Goal: Task Accomplishment & Management: Complete application form

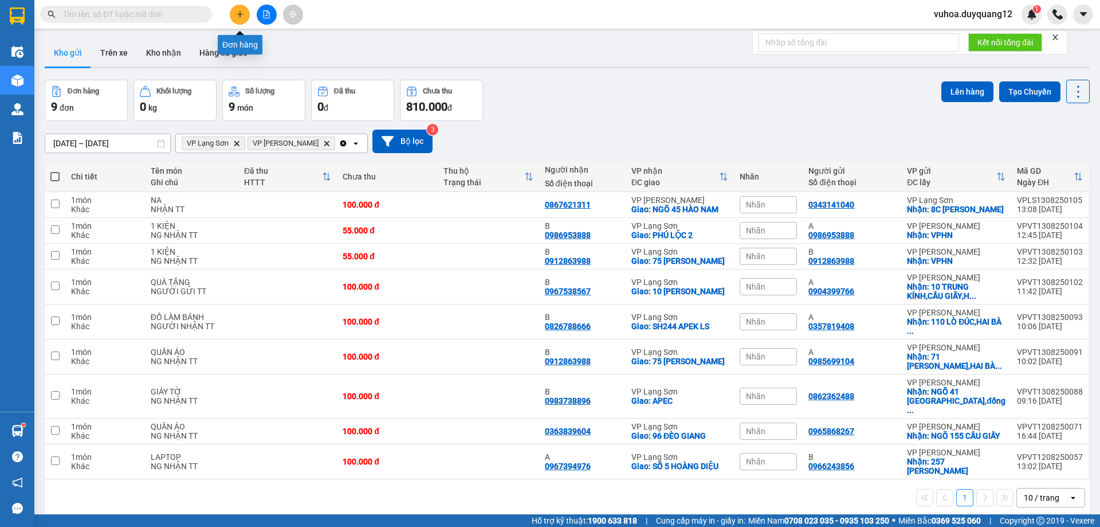
click at [247, 12] on button at bounding box center [240, 15] width 20 height 20
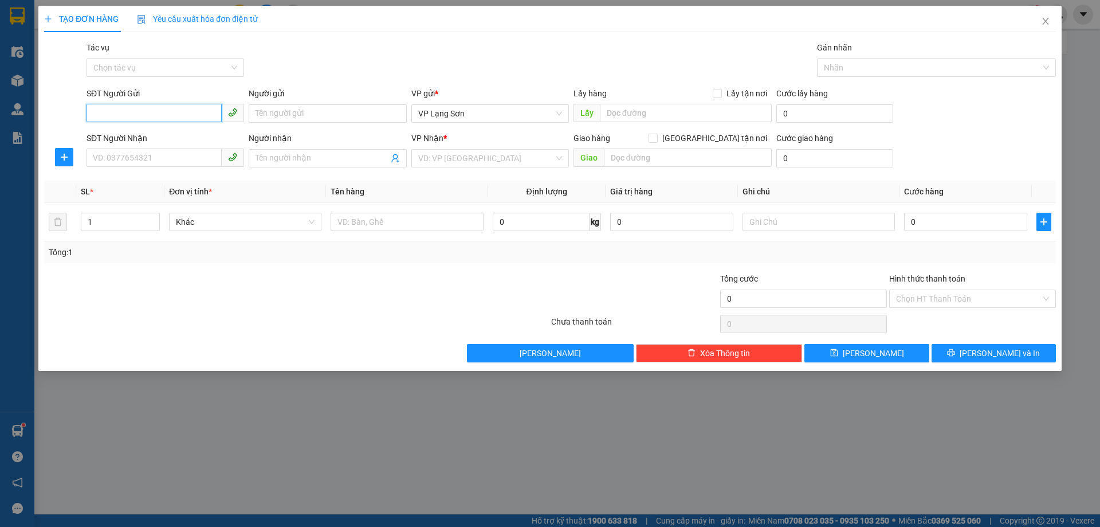
click at [150, 109] on input "SĐT Người Gửi" at bounding box center [154, 113] width 135 height 18
type input "0827884888"
click at [138, 160] on input "SĐT Người Nhận" at bounding box center [154, 157] width 135 height 18
type input "0971966839"
drag, startPoint x: 719, startPoint y: 95, endPoint x: 692, endPoint y: 118, distance: 35.7
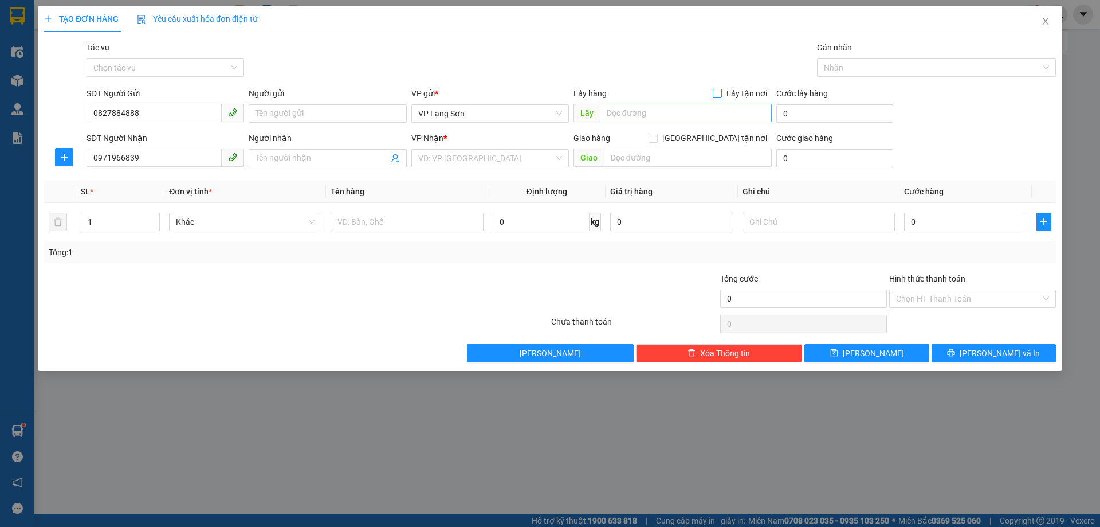
click at [719, 96] on input "Lấy tận nơi" at bounding box center [717, 93] width 8 height 8
checkbox input "true"
drag, startPoint x: 671, startPoint y: 113, endPoint x: 687, endPoint y: 81, distance: 36.4
click at [671, 112] on input "text" at bounding box center [686, 113] width 172 height 18
type input "VPLS"
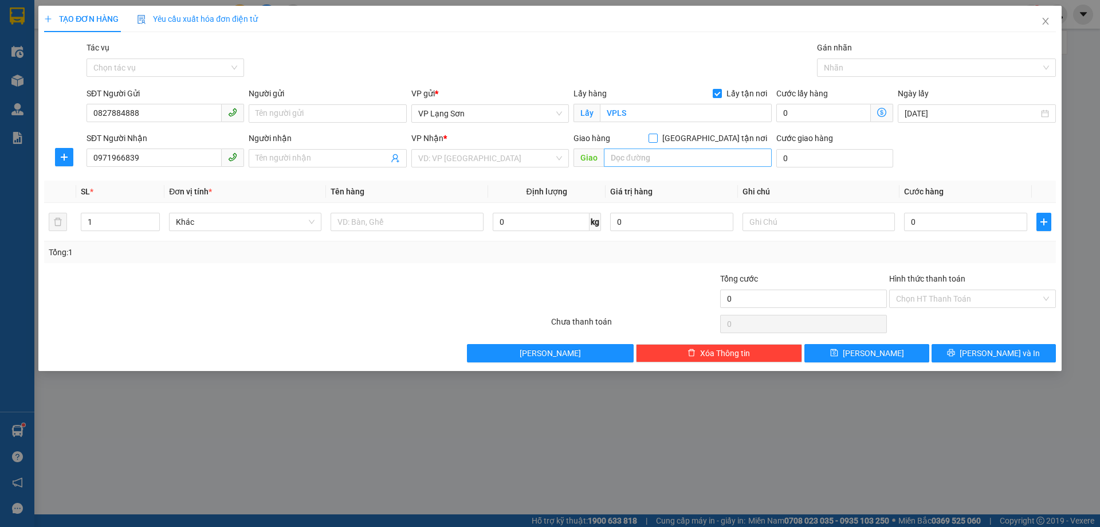
drag, startPoint x: 715, startPoint y: 140, endPoint x: 683, endPoint y: 166, distance: 41.1
click at [657, 140] on input "[GEOGRAPHIC_DATA] tận nơi" at bounding box center [653, 138] width 8 height 8
checkbox input "true"
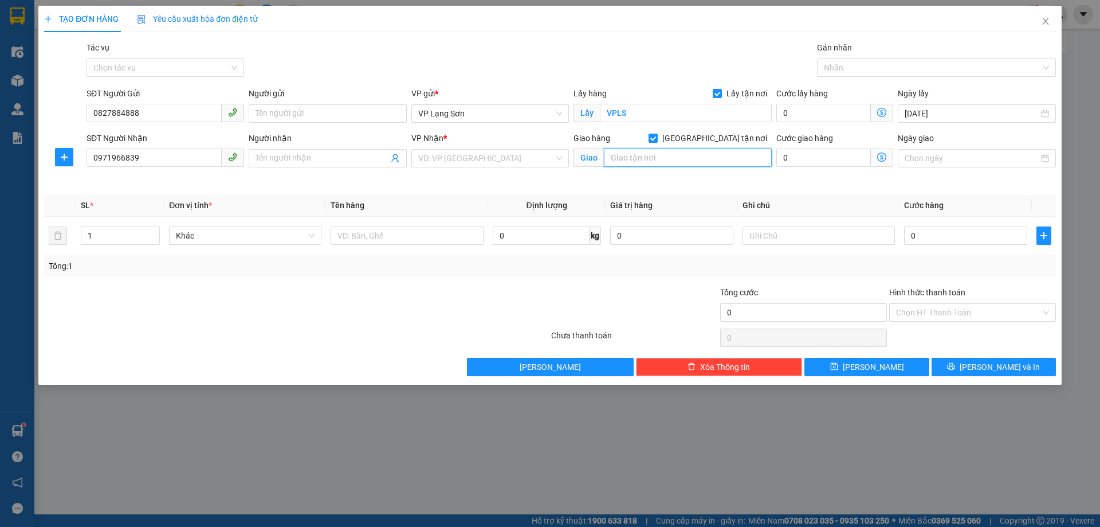
click at [676, 158] on input "text" at bounding box center [688, 157] width 168 height 18
click at [430, 164] on input "search" at bounding box center [486, 158] width 136 height 17
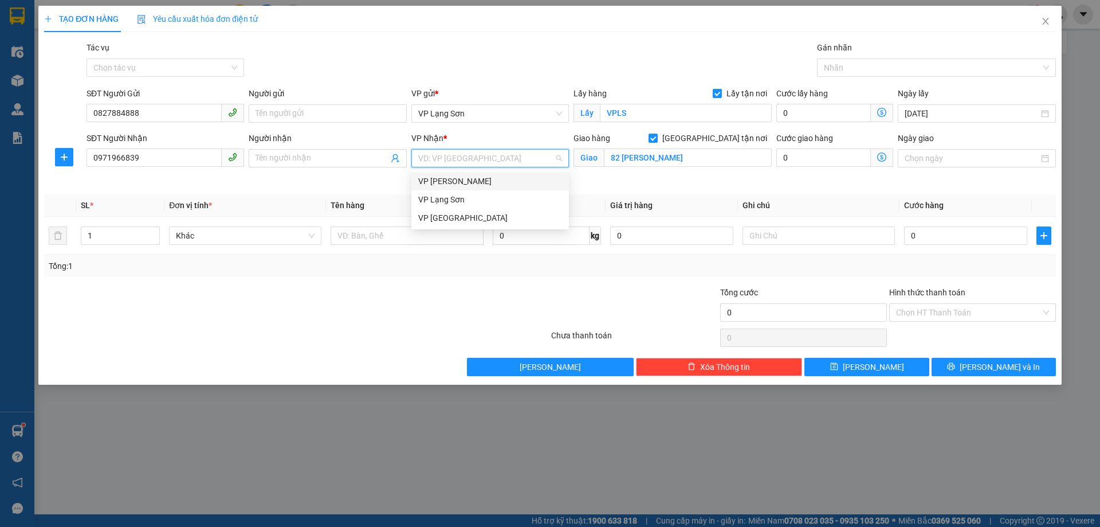
click at [444, 181] on div "VP [PERSON_NAME]" at bounding box center [490, 181] width 144 height 13
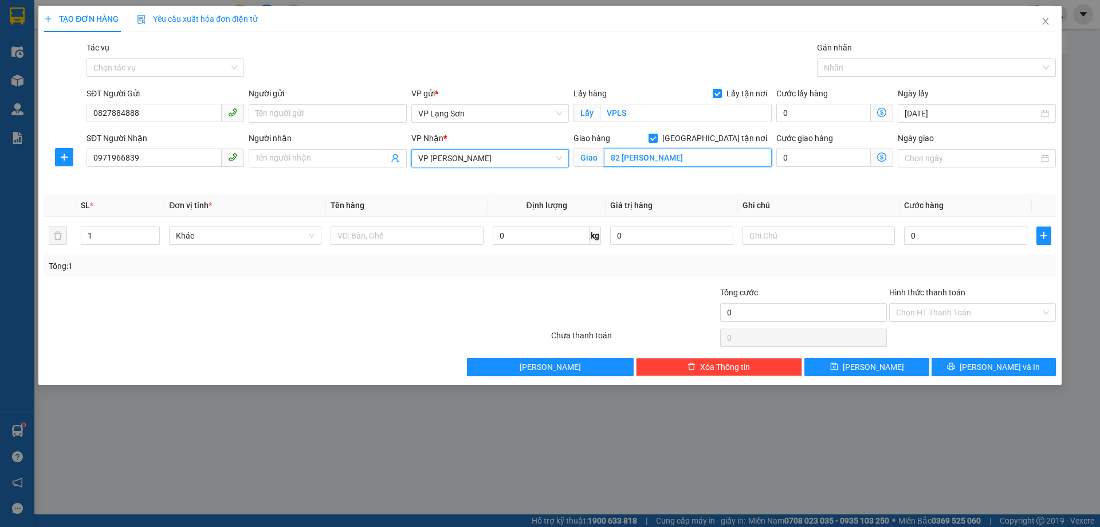
click at [695, 164] on input "82 [PERSON_NAME]" at bounding box center [688, 157] width 168 height 18
click at [690, 160] on input "82 [PERSON_NAME]" at bounding box center [688, 157] width 168 height 18
type input "82 [PERSON_NAME]"
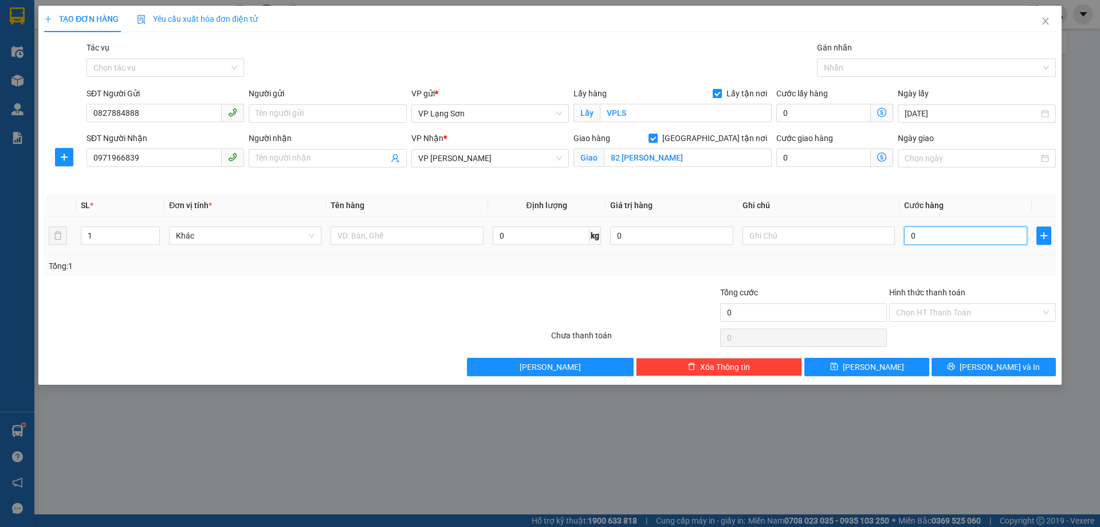
click at [931, 237] on input "0" at bounding box center [965, 235] width 123 height 18
type input "8"
type input "80"
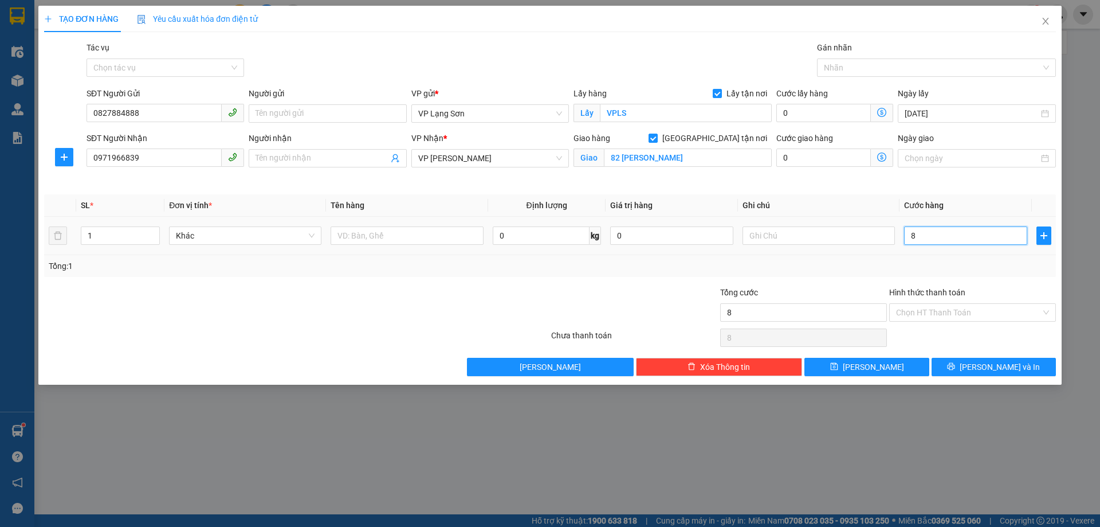
type input "80"
type input "80.000"
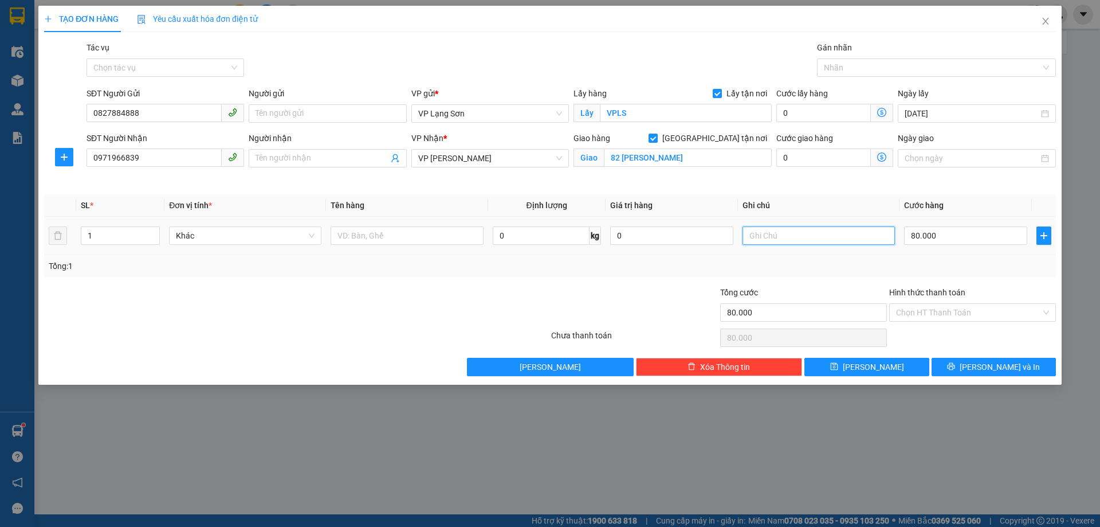
click at [767, 240] on input "text" at bounding box center [819, 235] width 152 height 18
type input "NG GỬI TT"
click at [366, 219] on td at bounding box center [407, 236] width 162 height 38
click at [362, 238] on input "text" at bounding box center [407, 235] width 152 height 18
type input "8"
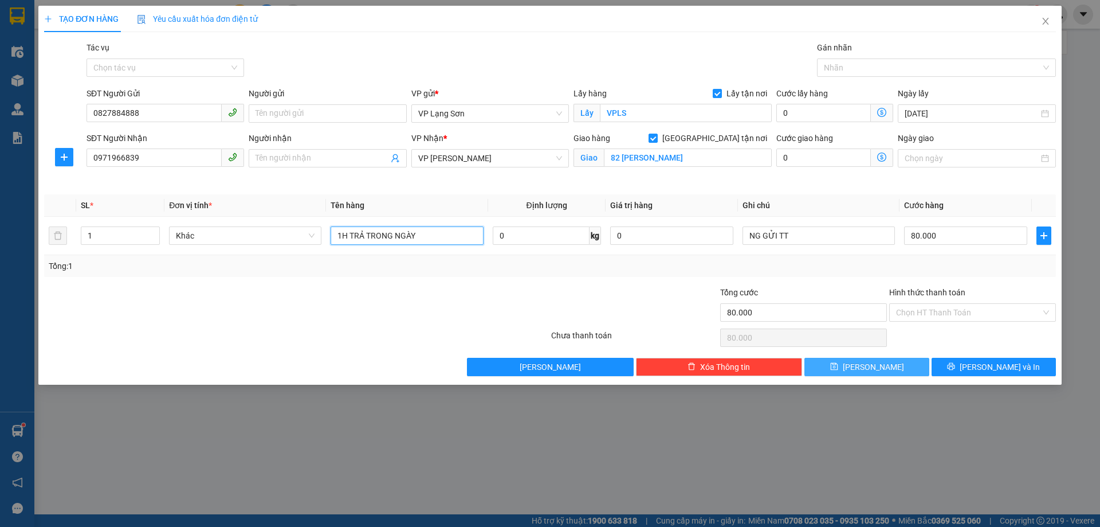
type input "1H TRẢ TRONG NGÀY"
click at [846, 365] on button "[PERSON_NAME]" at bounding box center [867, 367] width 124 height 18
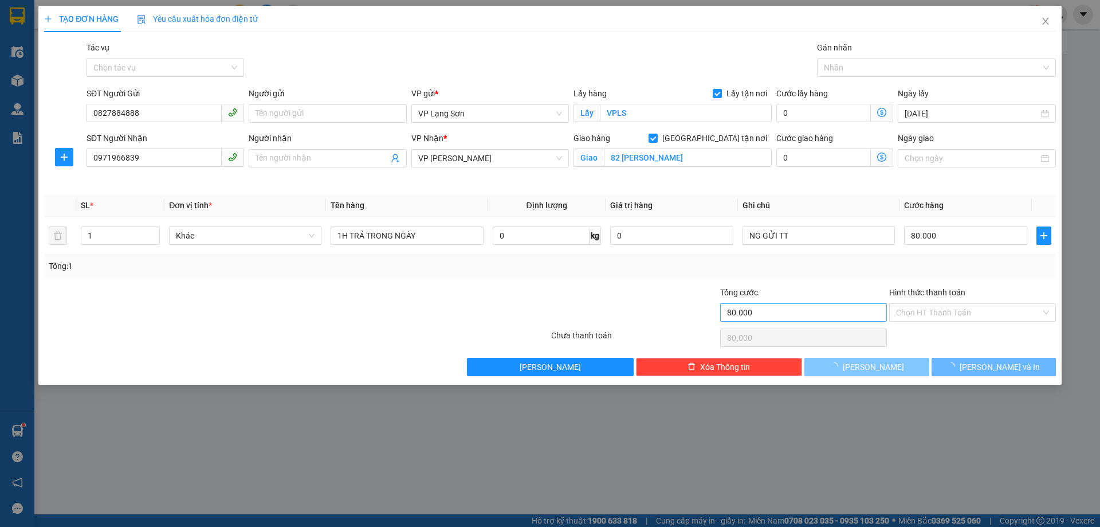
checkbox input "false"
type input "0"
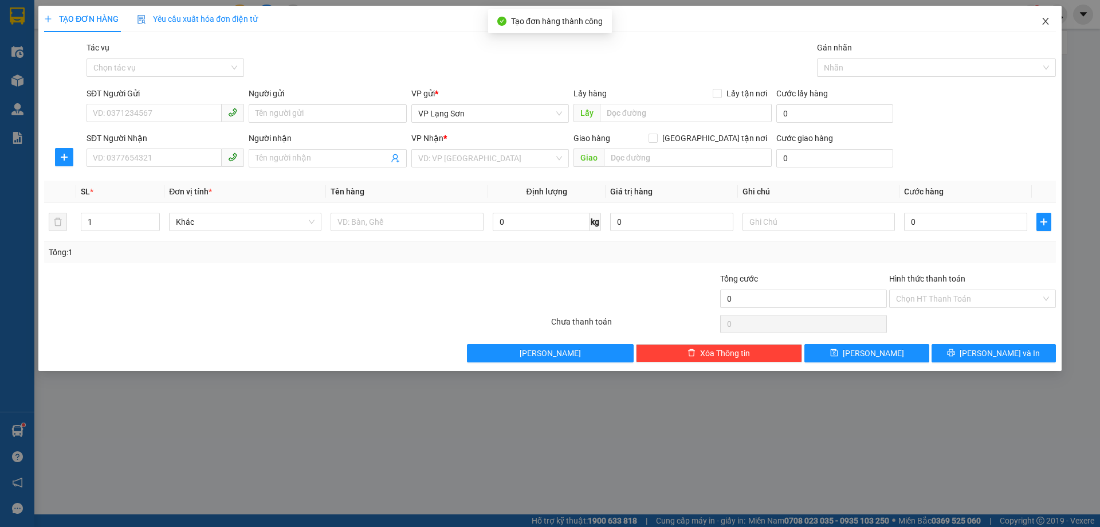
drag, startPoint x: 1045, startPoint y: 22, endPoint x: 1008, endPoint y: 45, distance: 43.3
click at [1045, 23] on icon "close" at bounding box center [1045, 21] width 9 height 9
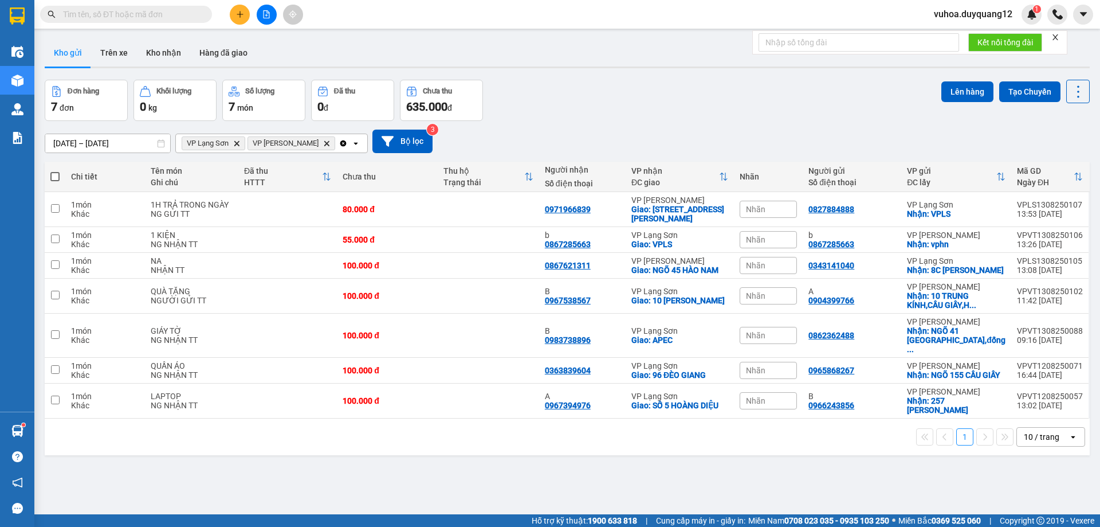
click at [792, 211] on div "Nhãn" at bounding box center [768, 209] width 57 height 17
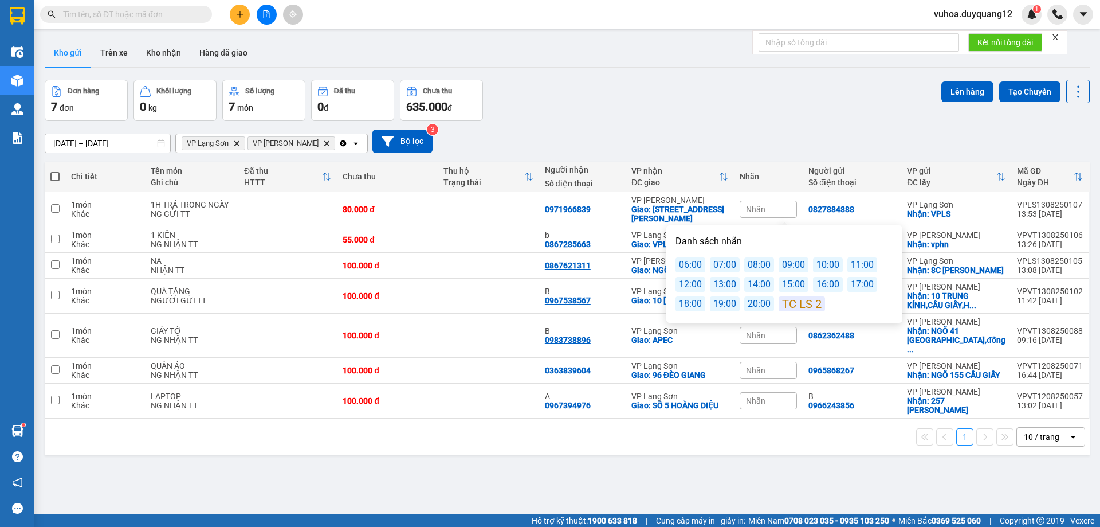
click at [788, 284] on div "15:00" at bounding box center [794, 284] width 30 height 15
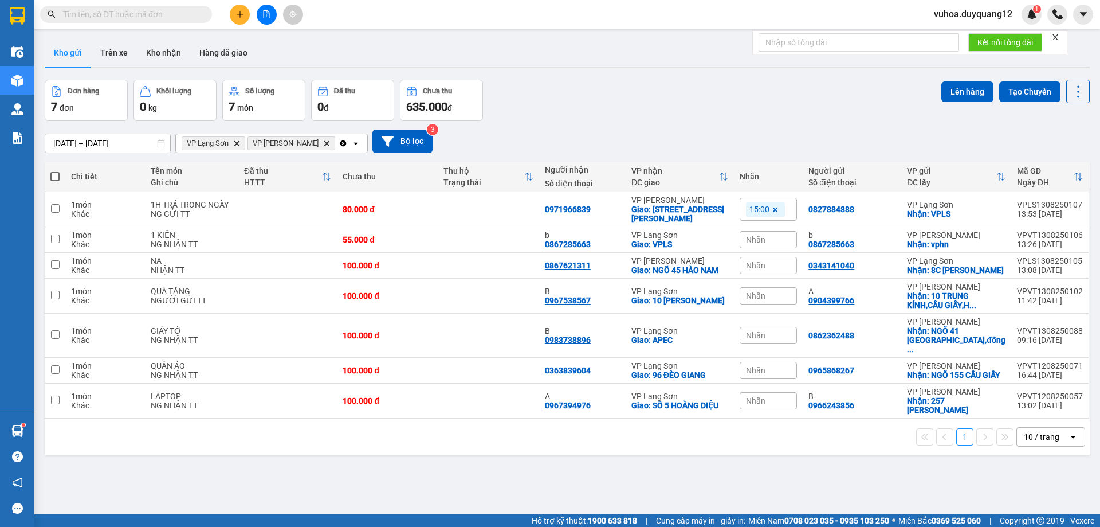
drag, startPoint x: 791, startPoint y: 109, endPoint x: 775, endPoint y: 100, distance: 17.7
click at [791, 108] on div "Đơn hàng 7 đơn Khối lượng 0 kg Số lượng 7 món Đã thu 0 đ Chưa thu 635.000 đ Lên…" at bounding box center [567, 100] width 1045 height 41
click at [995, 207] on button at bounding box center [999, 209] width 16 height 20
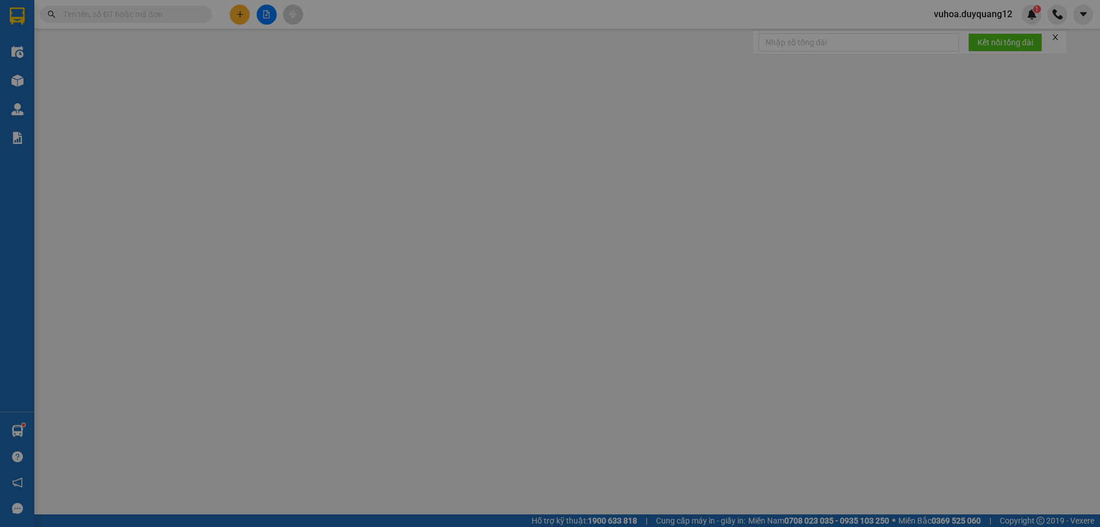
type input "0827884888"
checkbox input "true"
type input "VPLS"
type input "0971966839"
checkbox input "true"
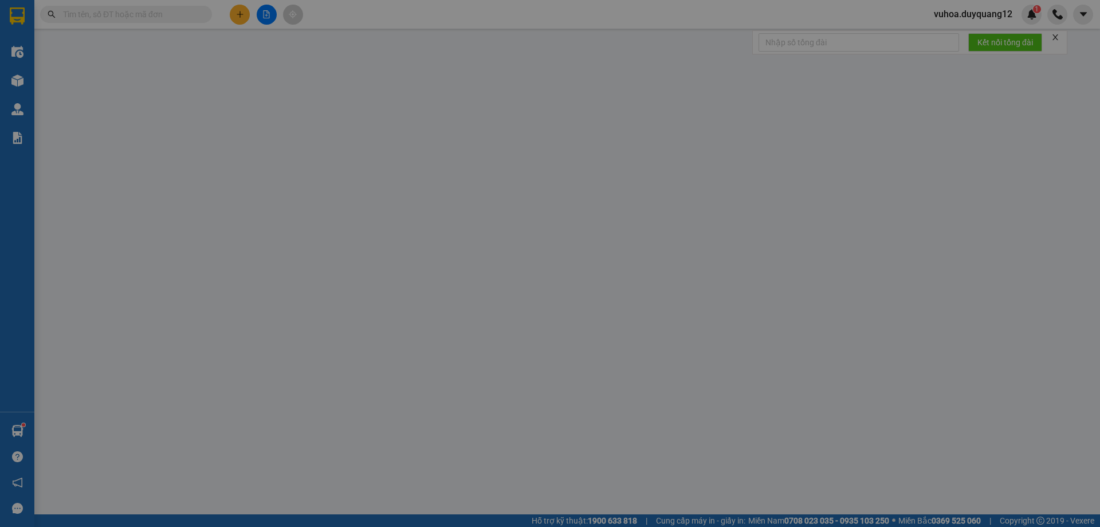
type input "82 [PERSON_NAME]"
type input "80.000"
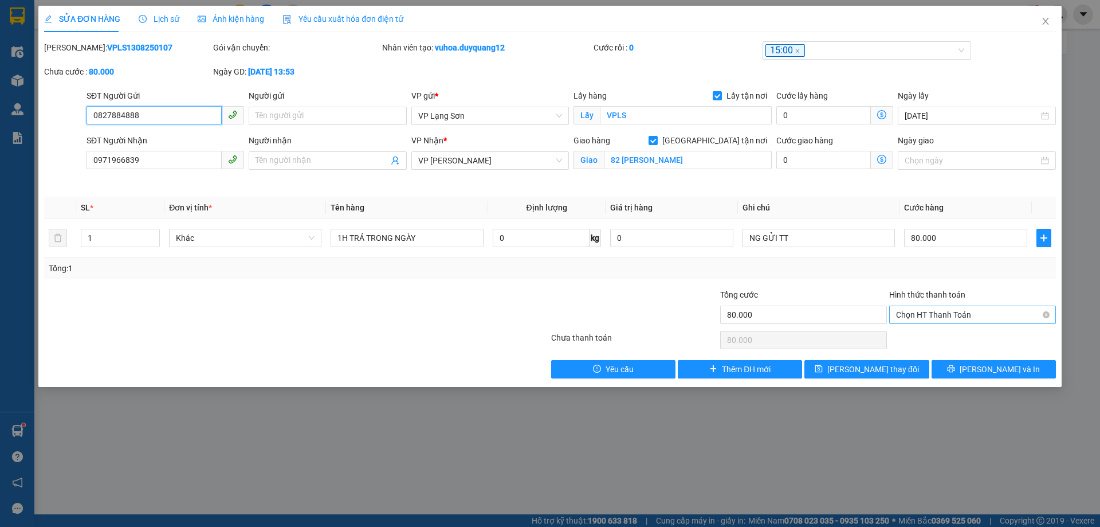
click at [943, 315] on span "Chọn HT Thanh Toán" at bounding box center [972, 314] width 153 height 17
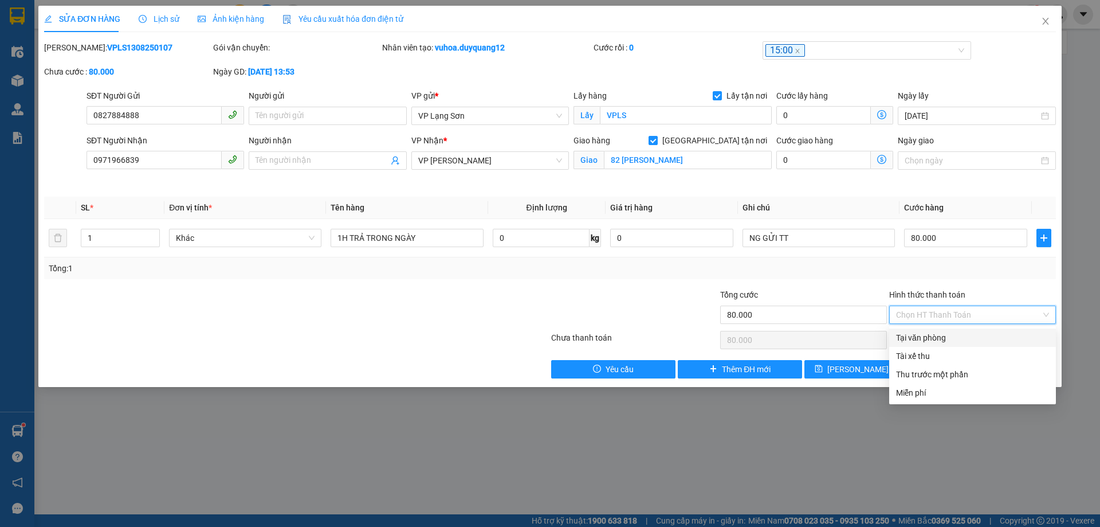
click at [932, 337] on div "Tại văn phòng" at bounding box center [972, 337] width 153 height 13
type input "0"
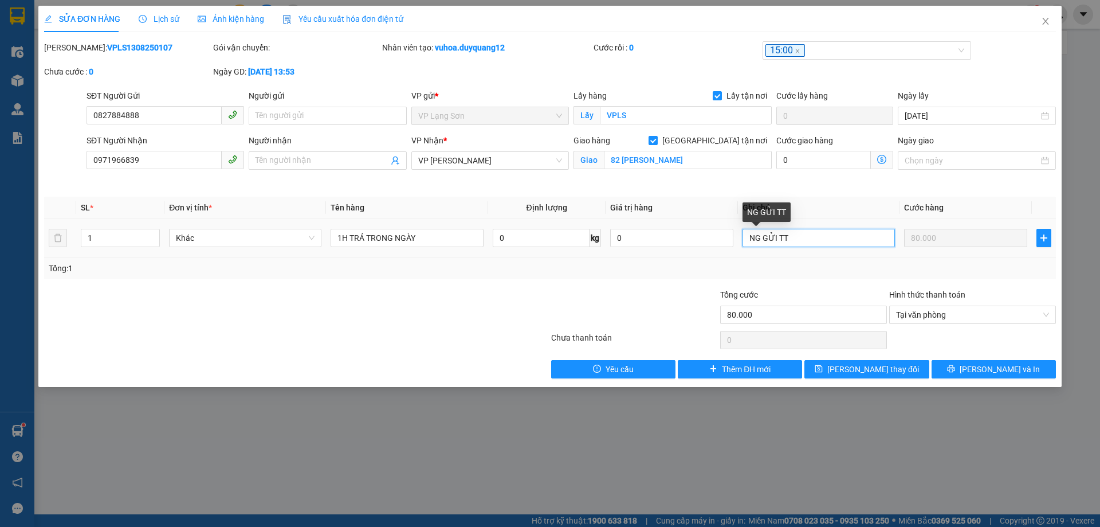
click at [811, 234] on input "NG GỬI TT" at bounding box center [819, 238] width 152 height 18
type input "NG GỬI TT CK STK CTY 13H52/13/8"
click at [853, 262] on div "Tổng: 1" at bounding box center [550, 268] width 1003 height 13
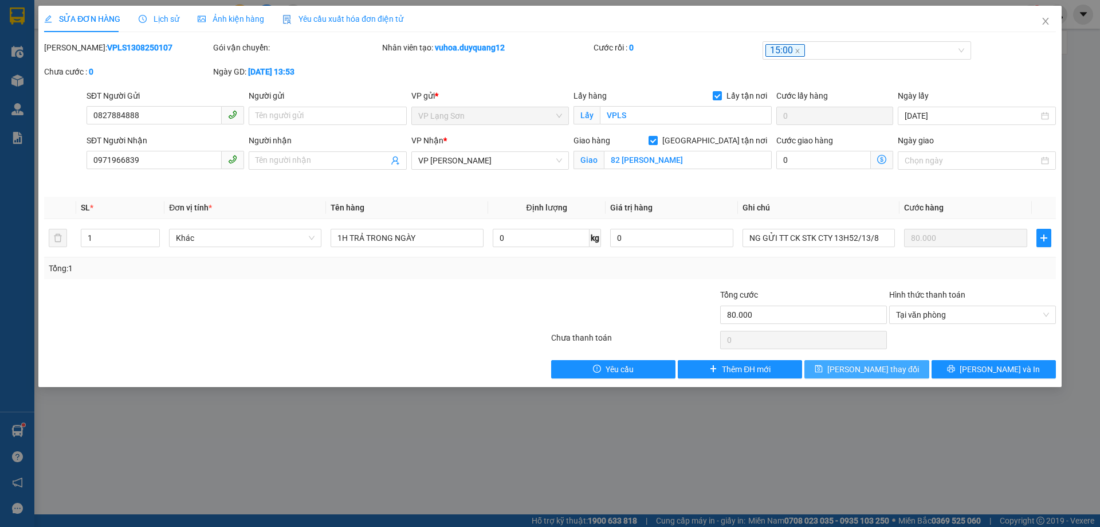
click at [878, 365] on span "[PERSON_NAME] thay đổi" at bounding box center [874, 369] width 92 height 13
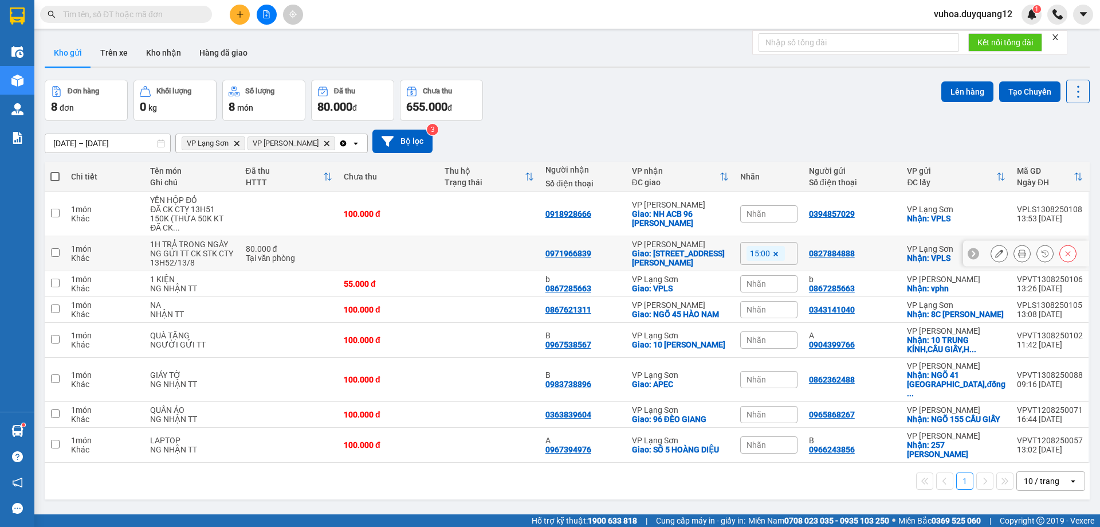
click at [54, 248] on input "checkbox" at bounding box center [55, 252] width 9 height 9
checkbox input "true"
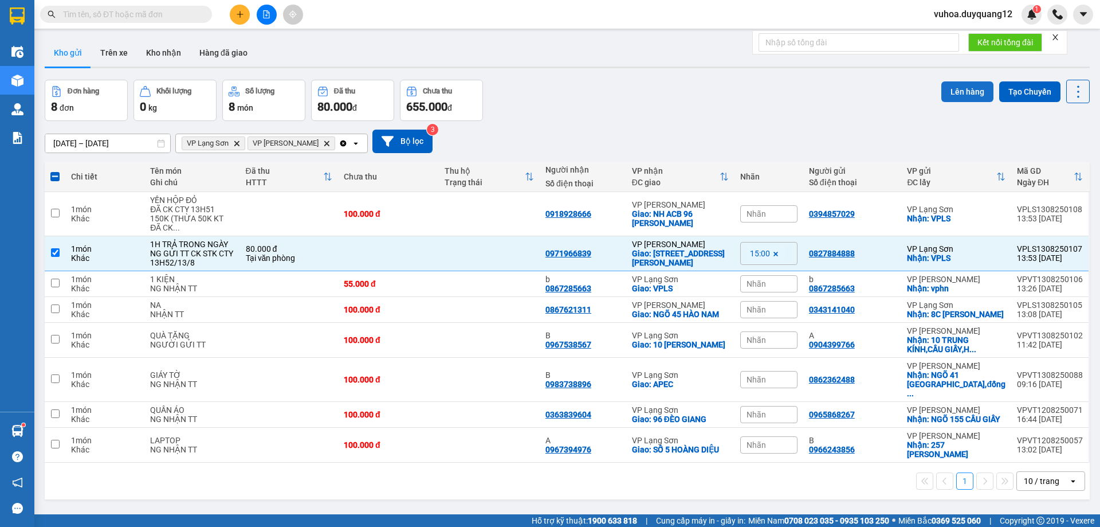
click at [950, 81] on button "Lên hàng" at bounding box center [968, 91] width 52 height 21
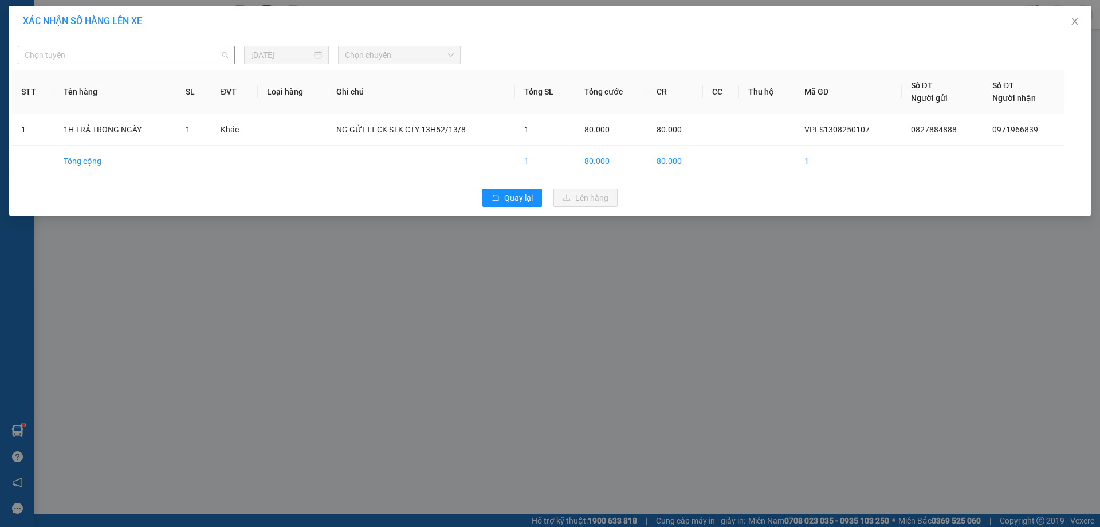
click at [164, 54] on span "Chọn tuyến" at bounding box center [126, 54] width 203 height 17
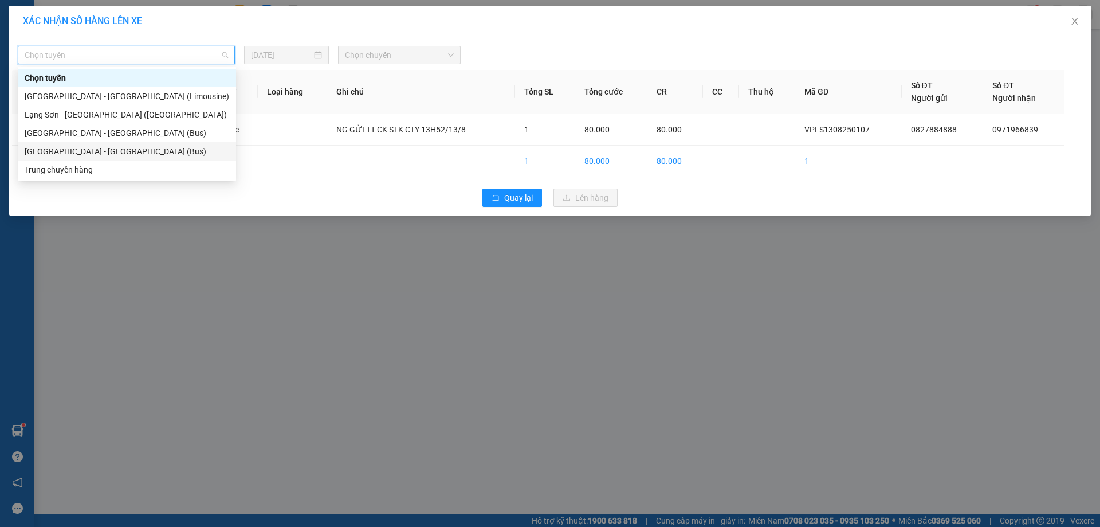
drag, startPoint x: 108, startPoint y: 151, endPoint x: 77, endPoint y: 130, distance: 37.5
click at [108, 151] on div "[GEOGRAPHIC_DATA] - [GEOGRAPHIC_DATA] (Bus)" at bounding box center [127, 151] width 205 height 13
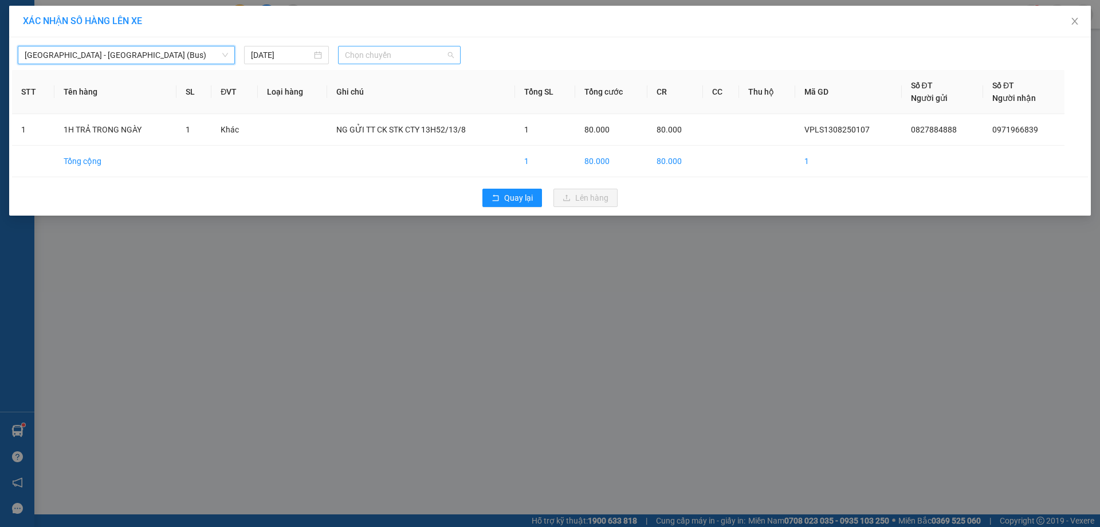
click at [411, 57] on span "Chọn chuyến" at bounding box center [399, 54] width 109 height 17
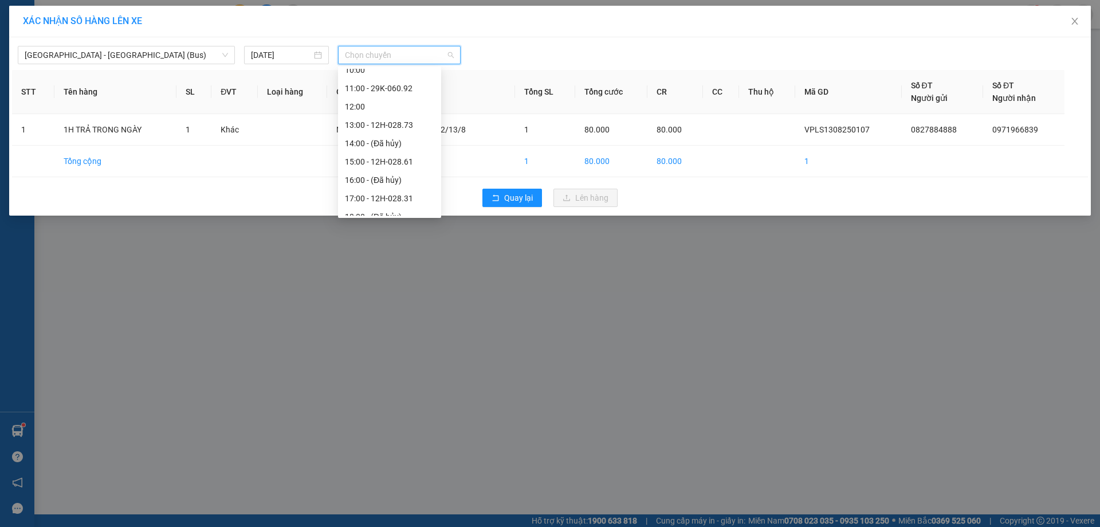
scroll to position [155, 0]
click at [404, 144] on div "15:00 - 12H-028.61" at bounding box center [389, 142] width 89 height 13
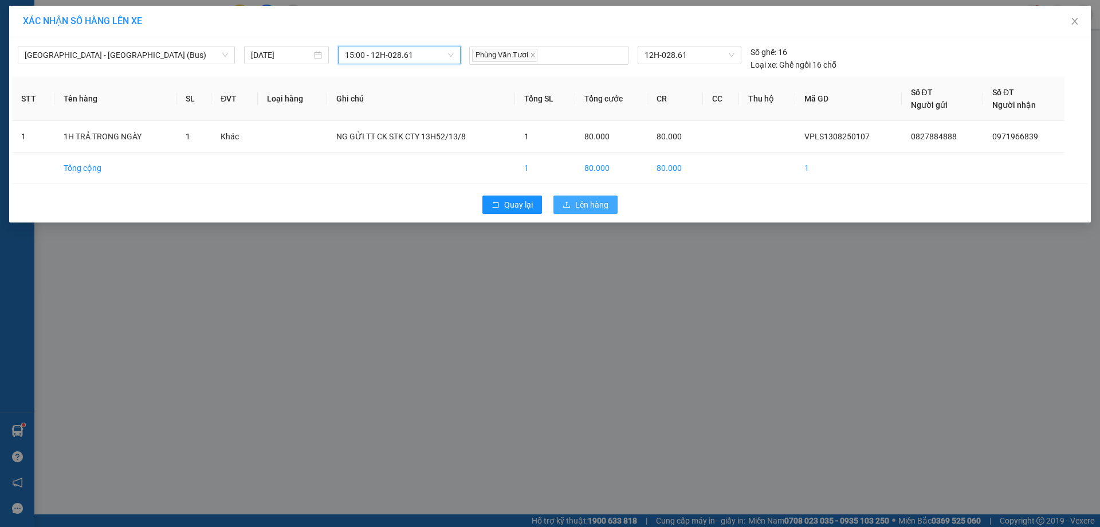
click at [607, 205] on span "Lên hàng" at bounding box center [591, 204] width 33 height 13
